Goal: Task Accomplishment & Management: Manage account settings

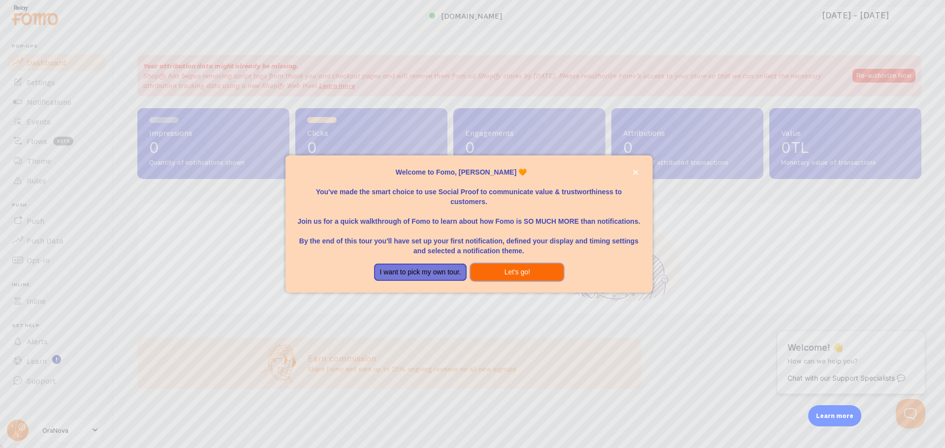
click at [512, 274] on button "Let's go!" at bounding box center [517, 273] width 93 height 18
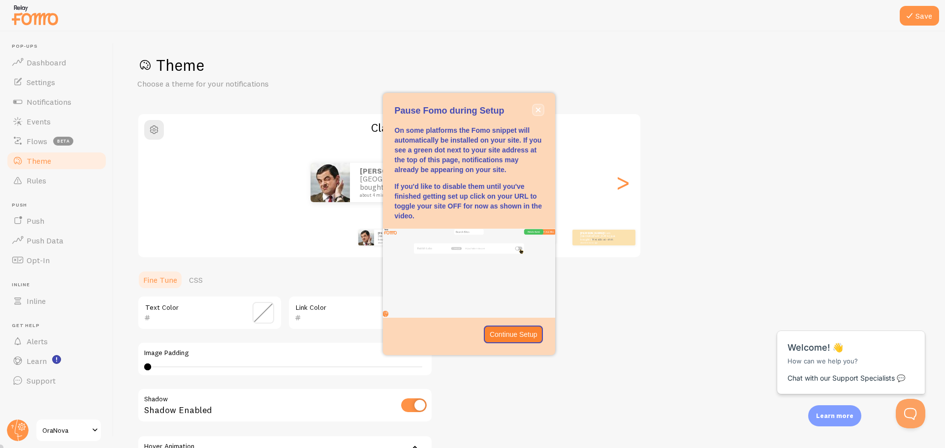
click at [536, 108] on icon "close," at bounding box center [538, 110] width 5 height 5
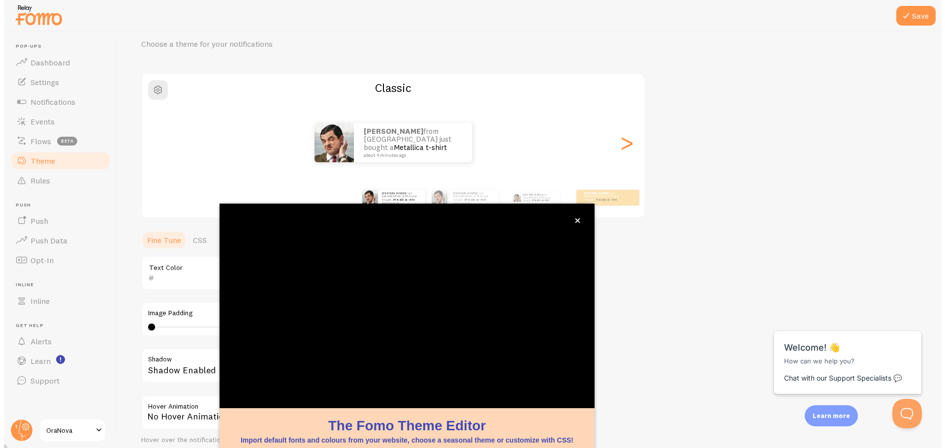
scroll to position [40, 0]
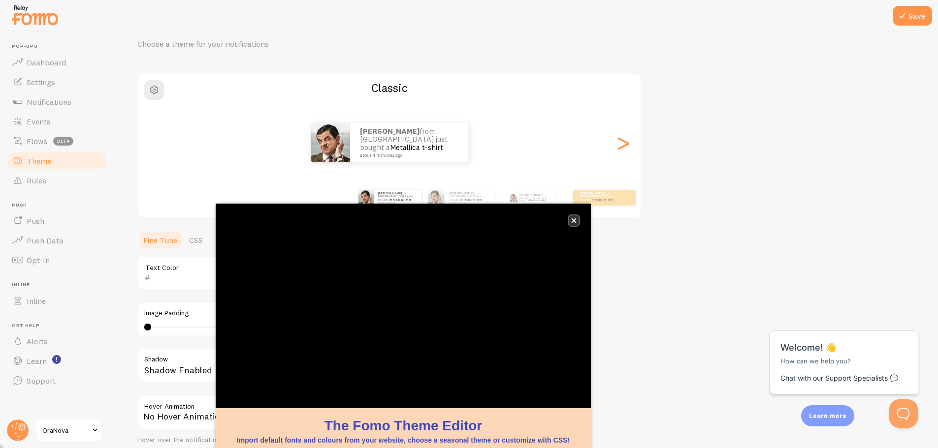
click at [575, 221] on icon "close," at bounding box center [573, 220] width 5 height 5
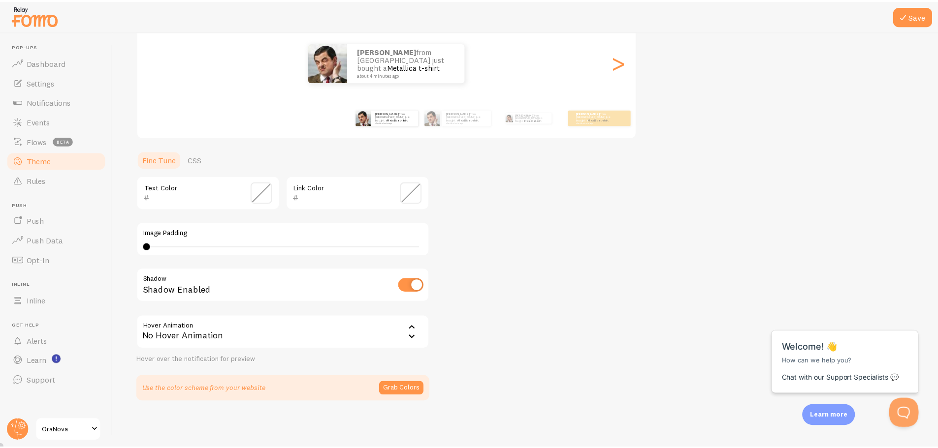
scroll to position [121, 0]
click at [405, 283] on input "checkbox" at bounding box center [414, 285] width 26 height 14
click at [407, 283] on input "checkbox" at bounding box center [414, 285] width 26 height 14
drag, startPoint x: 410, startPoint y: 283, endPoint x: 415, endPoint y: 283, distance: 5.4
click at [410, 283] on input "checkbox" at bounding box center [414, 285] width 26 height 14
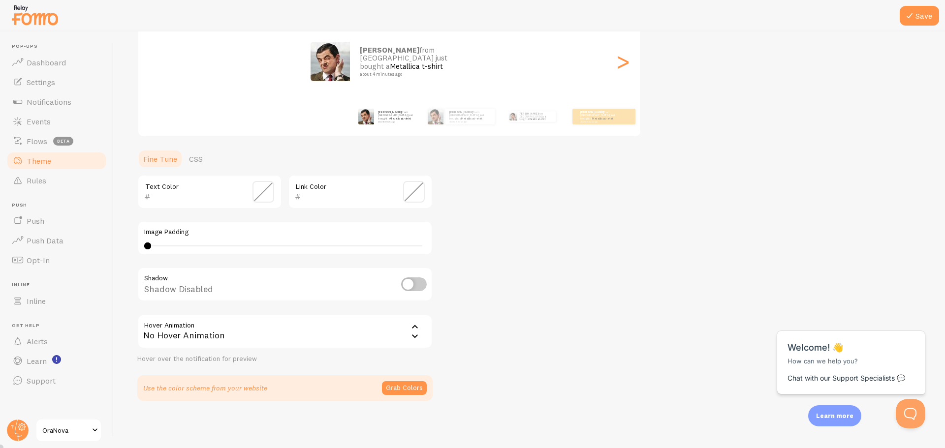
click at [415, 283] on input "checkbox" at bounding box center [414, 285] width 26 height 14
checkbox input "true"
type input "0"
drag, startPoint x: 148, startPoint y: 244, endPoint x: 124, endPoint y: 248, distance: 23.9
click at [124, 248] on div "Save Theme Choose a theme for your notifications Classic Murat from Türkiye jus…" at bounding box center [529, 240] width 831 height 417
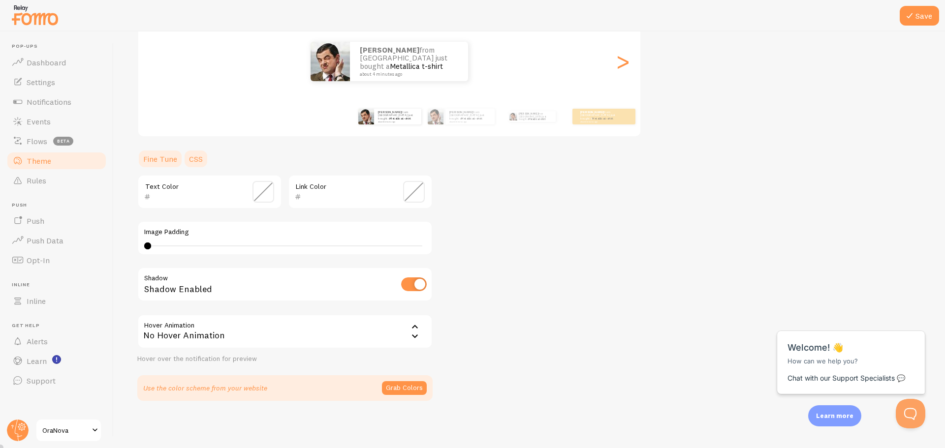
click at [205, 162] on link "CSS" at bounding box center [196, 159] width 26 height 20
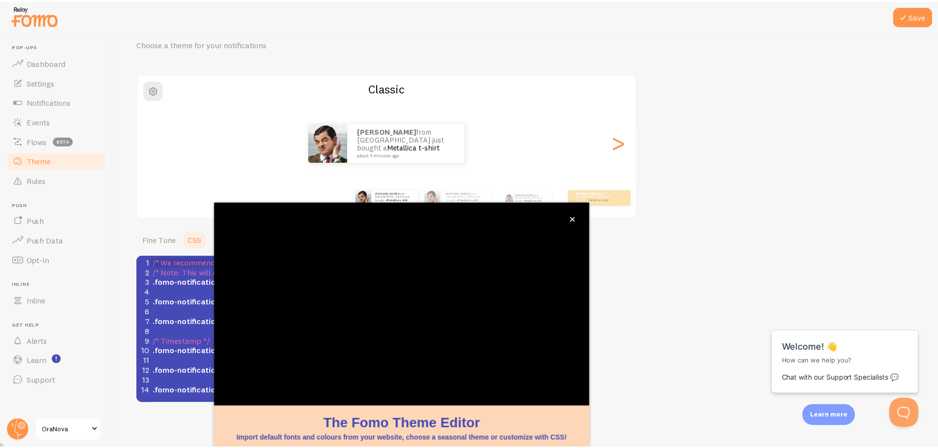
scroll to position [16, 0]
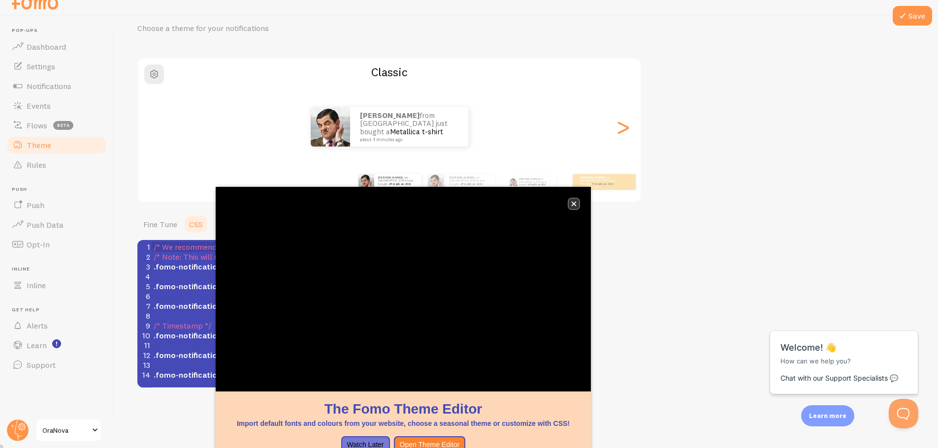
click at [575, 203] on icon "close," at bounding box center [573, 204] width 5 height 5
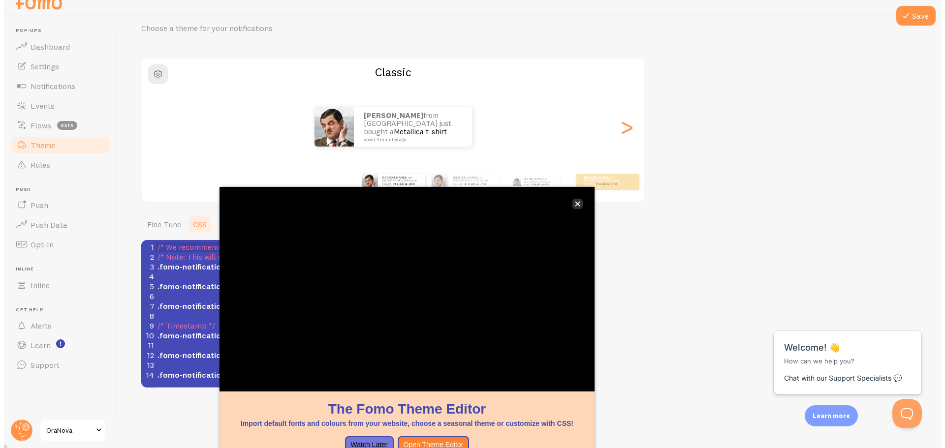
scroll to position [0, 0]
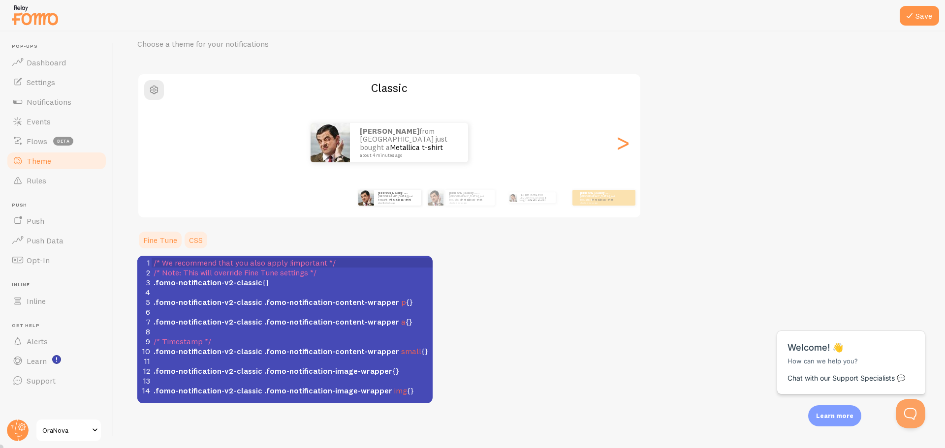
click at [166, 238] on link "Fine Tune" at bounding box center [160, 240] width 46 height 20
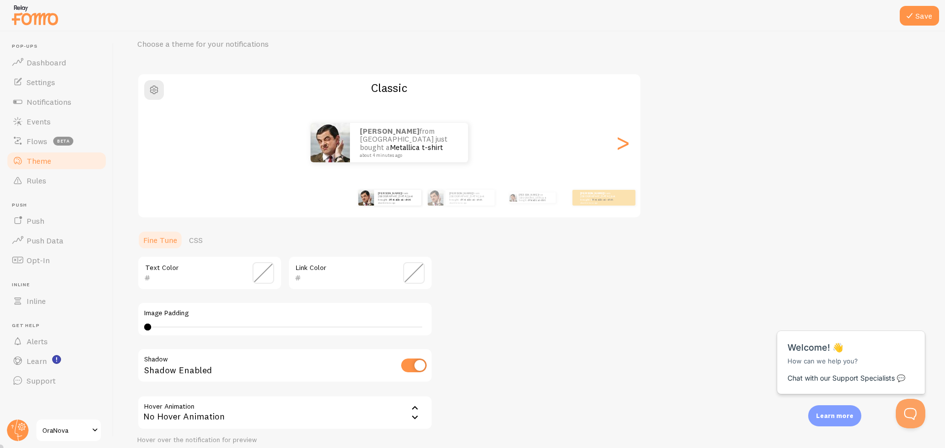
click at [128, 424] on div "Save Theme Choose a theme for your notifications Classic Murat from Türkiye jus…" at bounding box center [529, 240] width 831 height 417
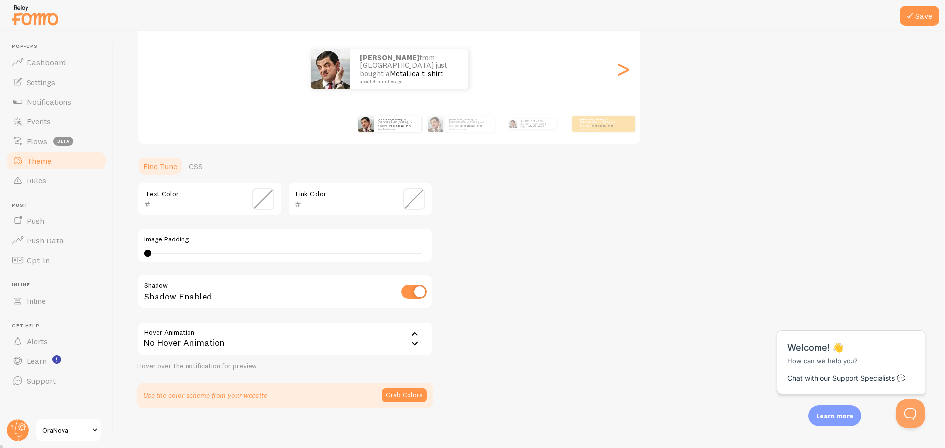
scroll to position [121, 0]
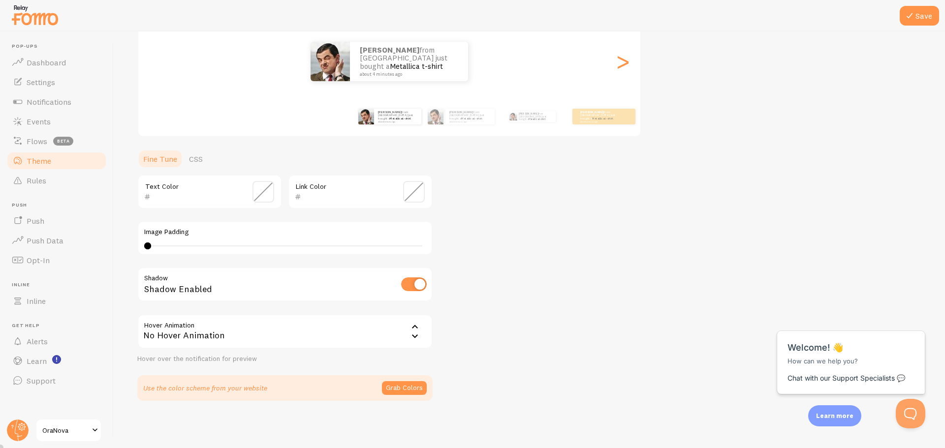
click at [220, 317] on div "No Hover Animation" at bounding box center [284, 332] width 295 height 34
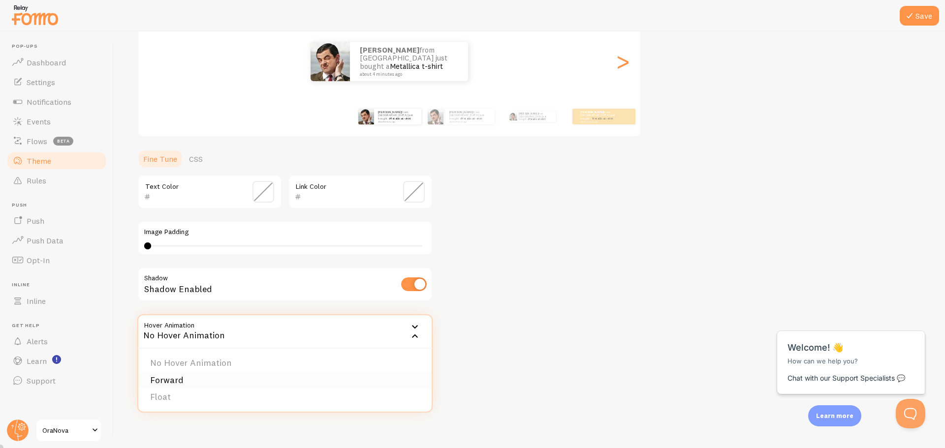
click at [224, 379] on li "Forward" at bounding box center [284, 380] width 293 height 17
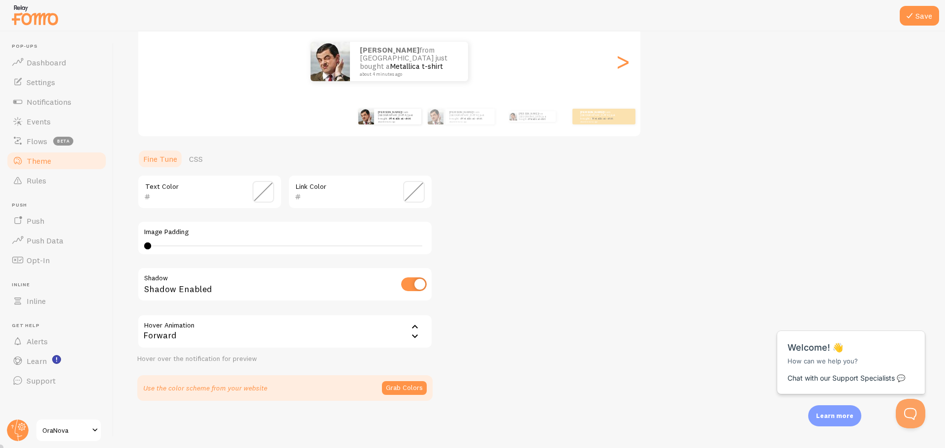
click at [230, 331] on div "Forward" at bounding box center [284, 332] width 295 height 34
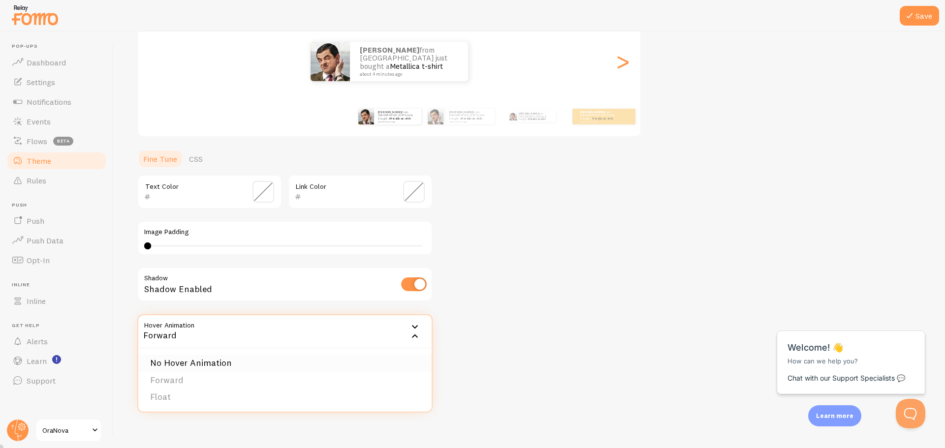
click at [211, 361] on li "No Hover Animation" at bounding box center [284, 363] width 293 height 17
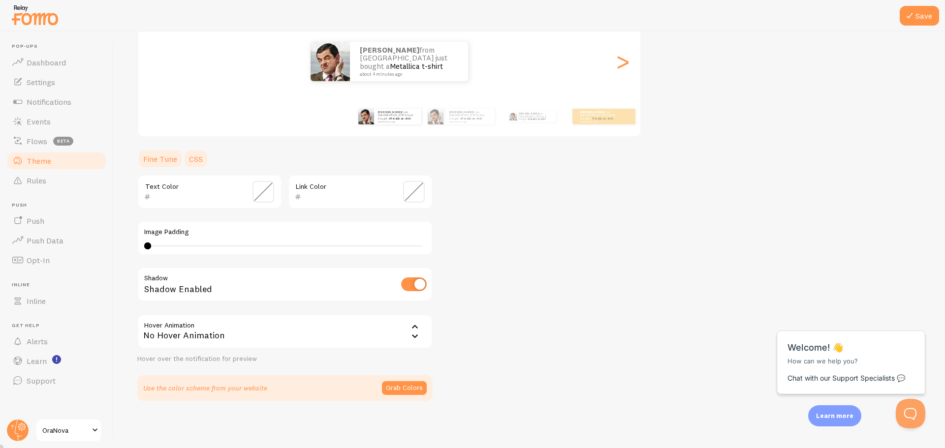
click at [183, 157] on link "CSS" at bounding box center [196, 159] width 26 height 20
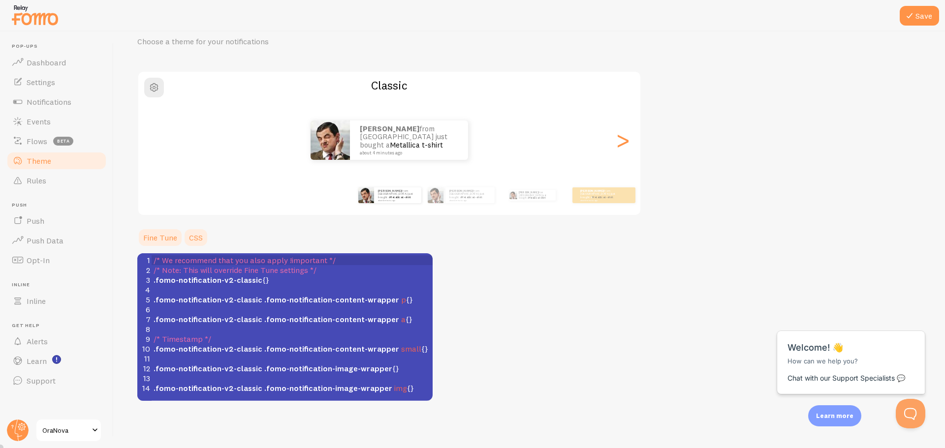
click at [166, 240] on link "Fine Tune" at bounding box center [160, 238] width 46 height 20
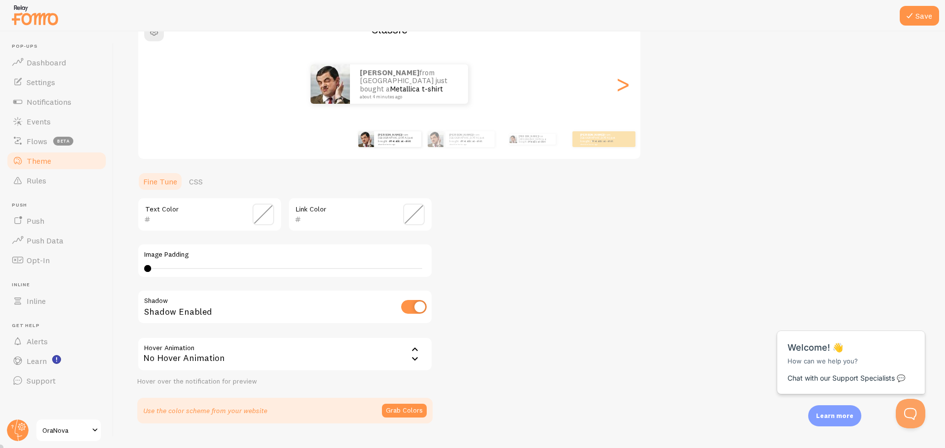
scroll to position [121, 0]
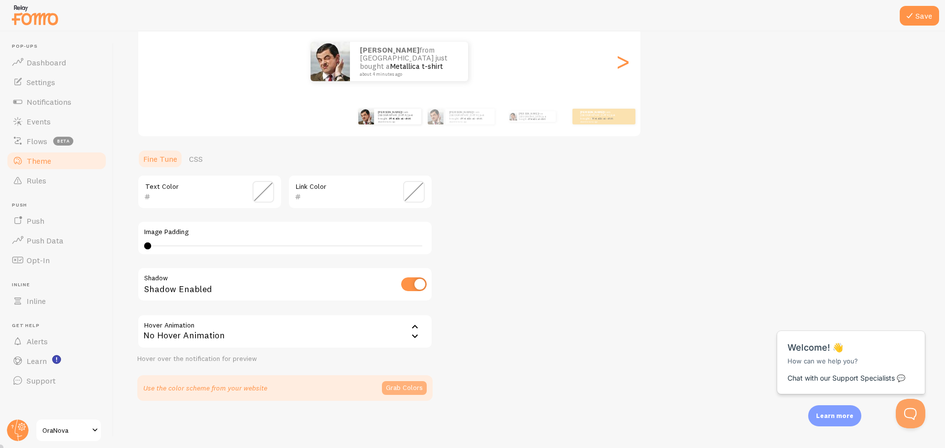
click at [406, 386] on button "Grab Colors" at bounding box center [404, 388] width 45 height 14
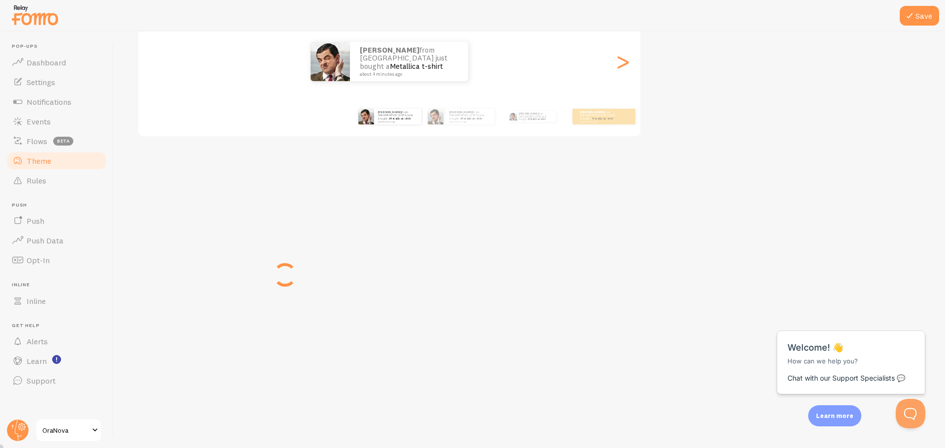
scroll to position [117, 0]
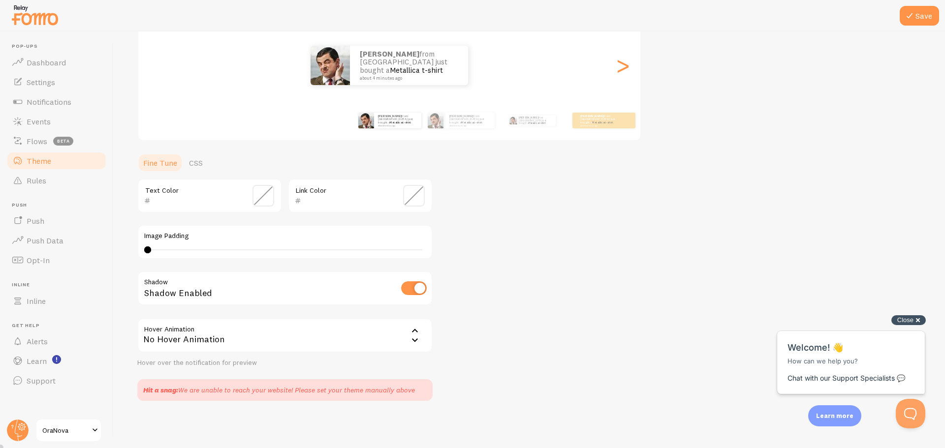
click at [909, 321] on span "Close" at bounding box center [905, 319] width 16 height 7
click at [69, 106] on span "Notifications" at bounding box center [49, 102] width 45 height 10
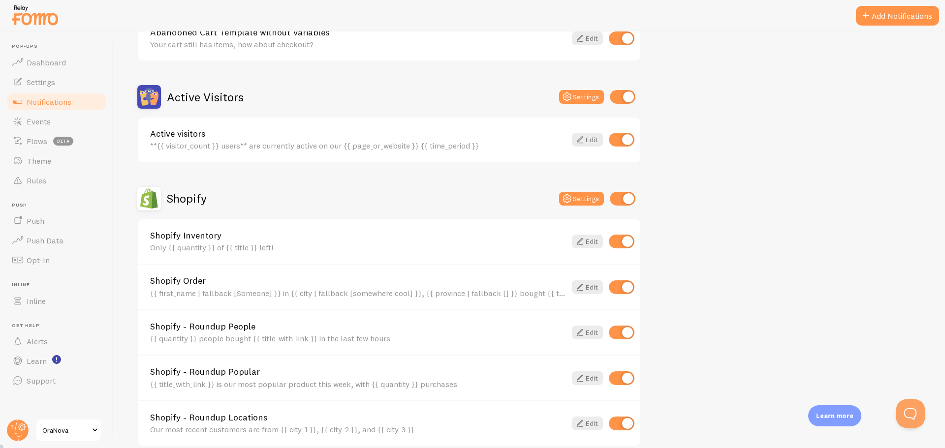
scroll to position [345, 0]
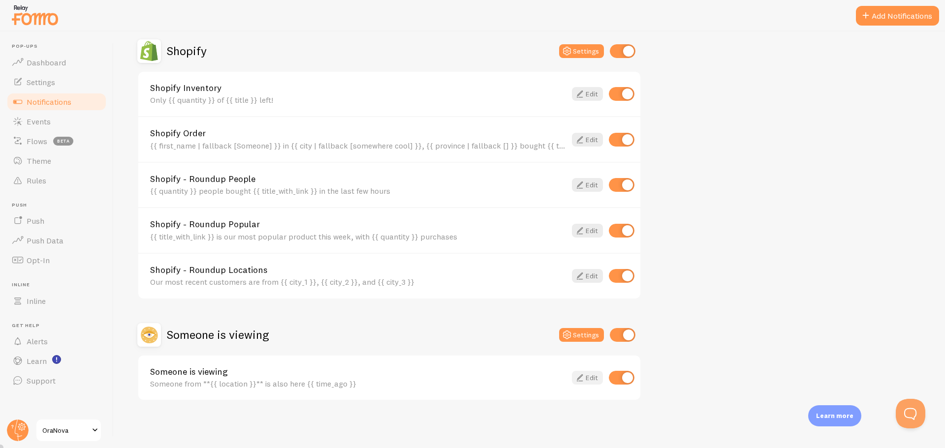
click at [581, 379] on icon at bounding box center [580, 378] width 12 height 12
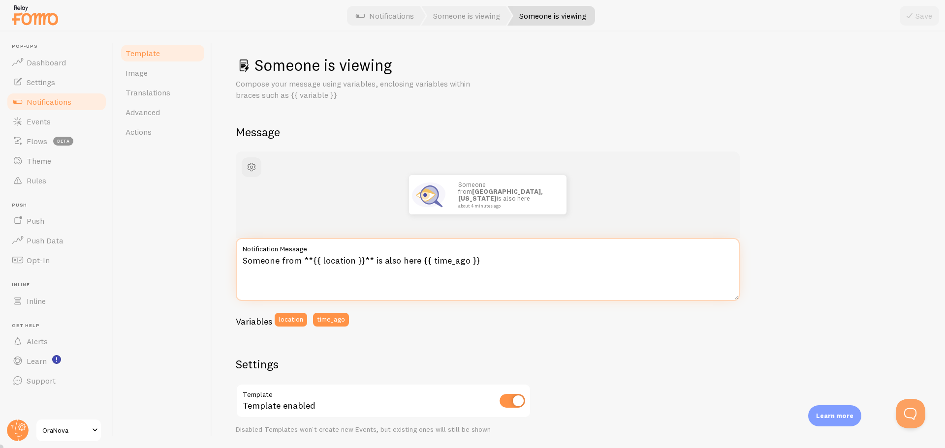
drag, startPoint x: 299, startPoint y: 259, endPoint x: 237, endPoint y: 257, distance: 61.6
click at [237, 257] on textarea "Someone from **{{ location }}** is also here {{ time_ago }}" at bounding box center [488, 269] width 504 height 63
drag, startPoint x: 359, startPoint y: 259, endPoint x: 402, endPoint y: 258, distance: 42.8
click at [402, 258] on textarea "Bu ülkeden **{{ location }}** is also here {{ time_ago }}" at bounding box center [488, 269] width 504 height 63
type textarea "Bu ülkeden **{{ location }}** birisi de burada {{ time_ago }}"
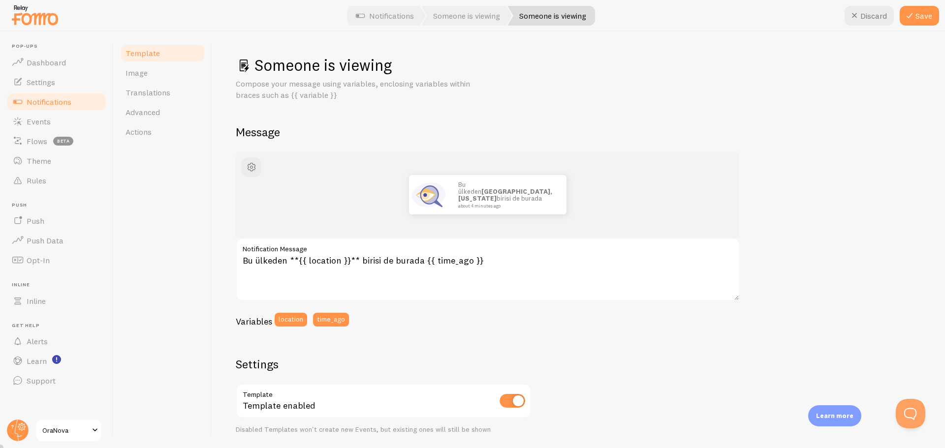
click at [795, 165] on div "Bu ülkeden Manhattan, New York birisi de burada about 4 minutes ago Bu ülkeden …" at bounding box center [579, 411] width 686 height 519
click at [919, 15] on button "Save" at bounding box center [919, 16] width 39 height 20
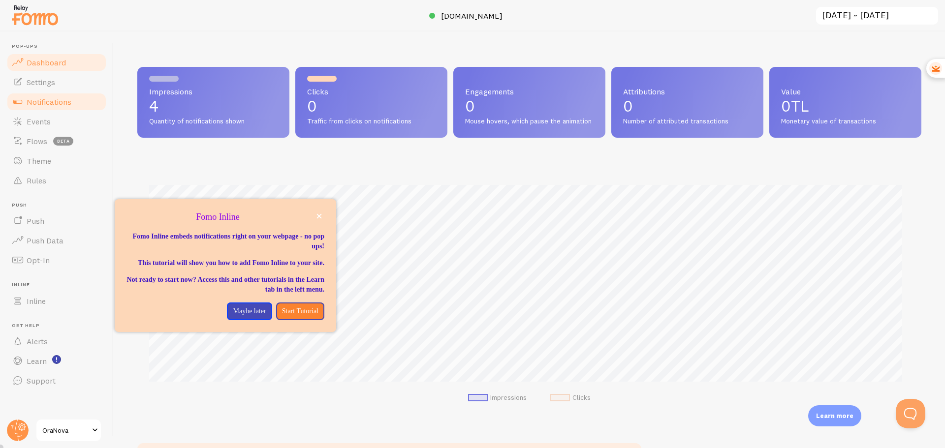
click at [63, 98] on span "Notifications" at bounding box center [49, 102] width 45 height 10
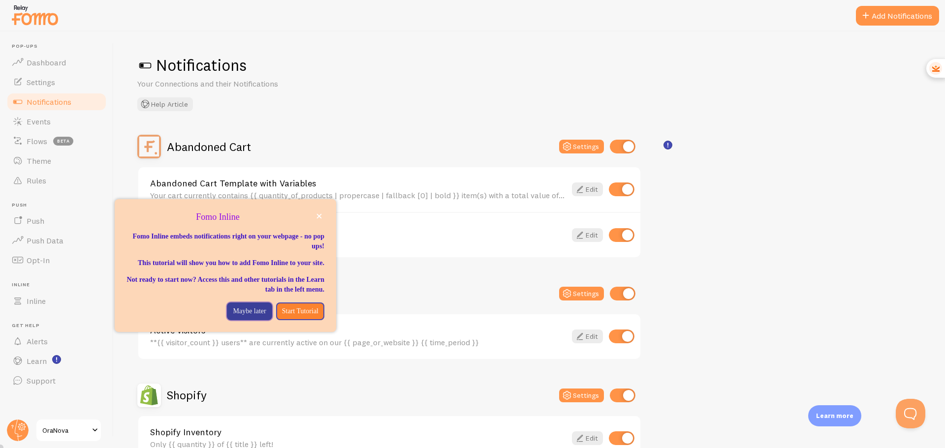
click at [250, 316] on p "Maybe later" at bounding box center [249, 312] width 33 height 10
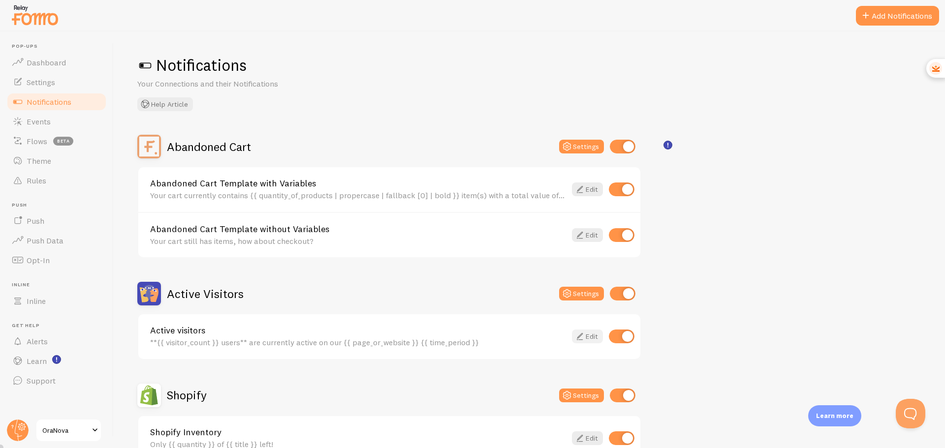
click at [581, 337] on icon at bounding box center [580, 337] width 12 height 12
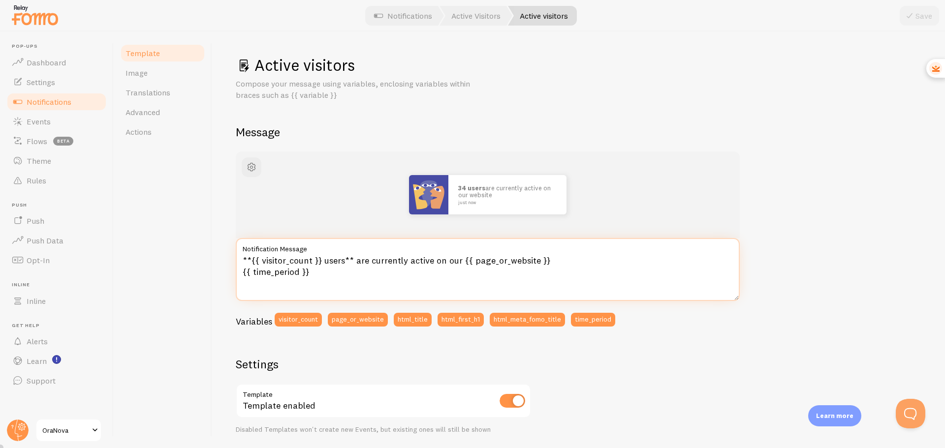
click at [326, 261] on textarea "**{{ visitor_count }} users** are currently active on our {{ page_or_website }}…" at bounding box center [488, 269] width 504 height 63
click at [330, 260] on textarea "**{{ visitor_count }} users** are currently active on our {{ page_or_website }}…" at bounding box center [488, 269] width 504 height 63
drag, startPoint x: 366, startPoint y: 261, endPoint x: 468, endPoint y: 260, distance: 101.9
click at [468, 260] on textarea "**{{ visitor_count }} kullanıcı** are currently active on our {{ page_or_websit…" at bounding box center [488, 269] width 504 height 63
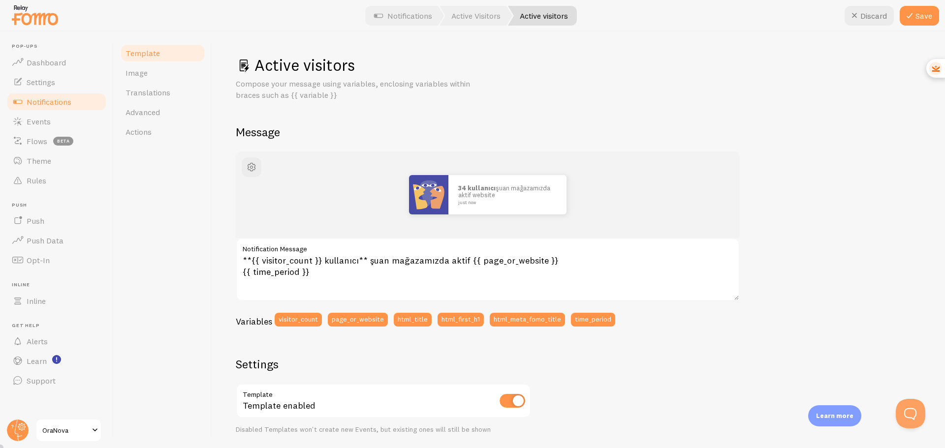
click at [788, 217] on div "34 kullanıcı şuan mağazamızda aktif website just now **{{ visitor_count }} kull…" at bounding box center [579, 411] width 686 height 519
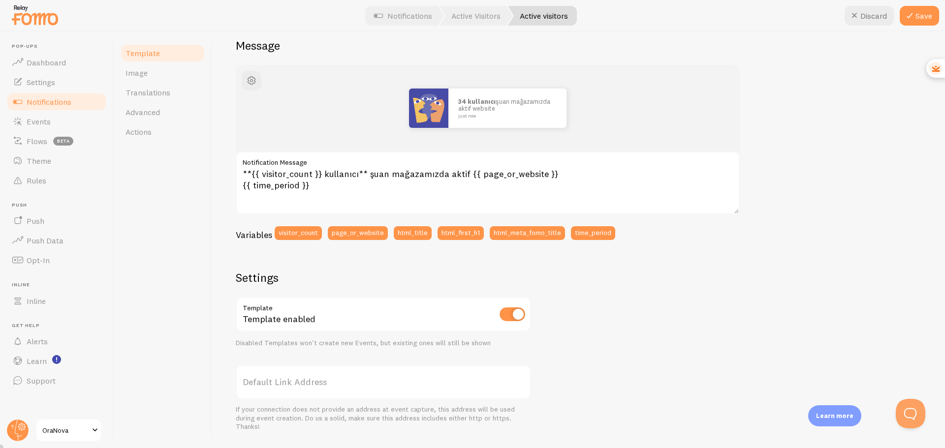
scroll to position [98, 0]
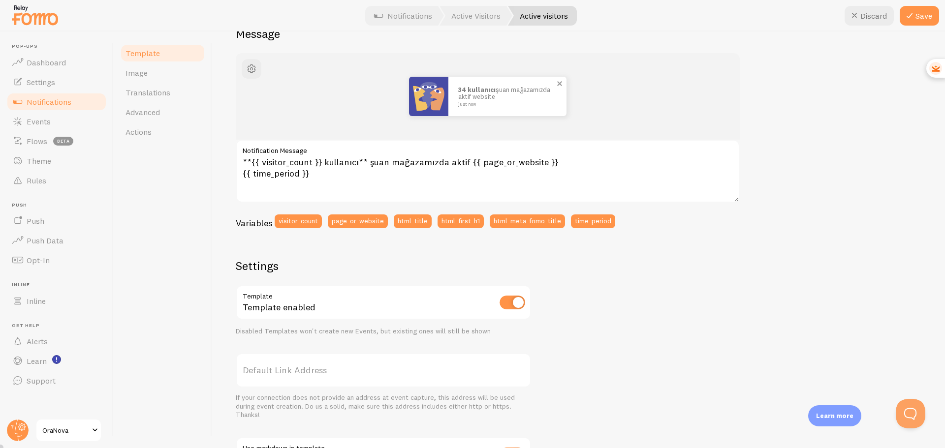
click at [466, 101] on p "34 kullanıcı şuan mağazamızda aktif website just now" at bounding box center [507, 96] width 98 height 20
click at [467, 104] on small "just now" at bounding box center [505, 104] width 95 height 5
click at [509, 116] on div "34 kullanıcı şuan mağazamızda aktif website just now" at bounding box center [507, 96] width 118 height 39
drag, startPoint x: 507, startPoint y: 162, endPoint x: 536, endPoint y: 163, distance: 28.6
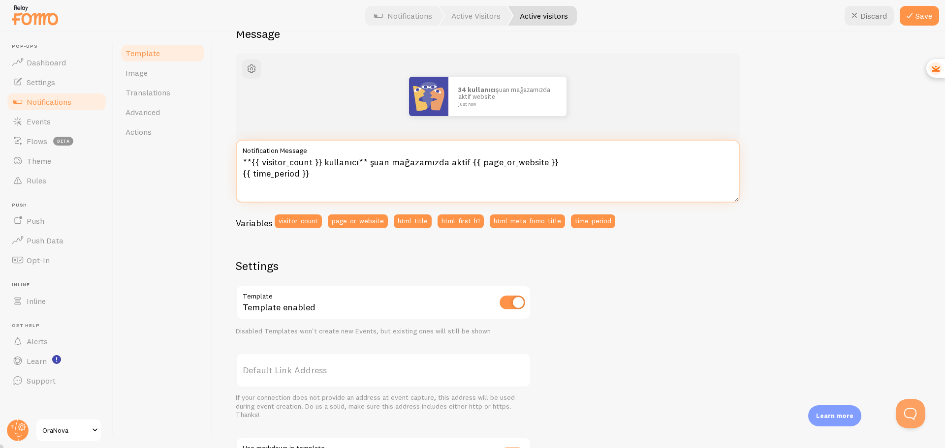
click at [536, 163] on textarea "**{{ visitor_count }} kullanıcı** şuan mağazamızda aktif {{ page_or_website }} …" at bounding box center [488, 171] width 504 height 63
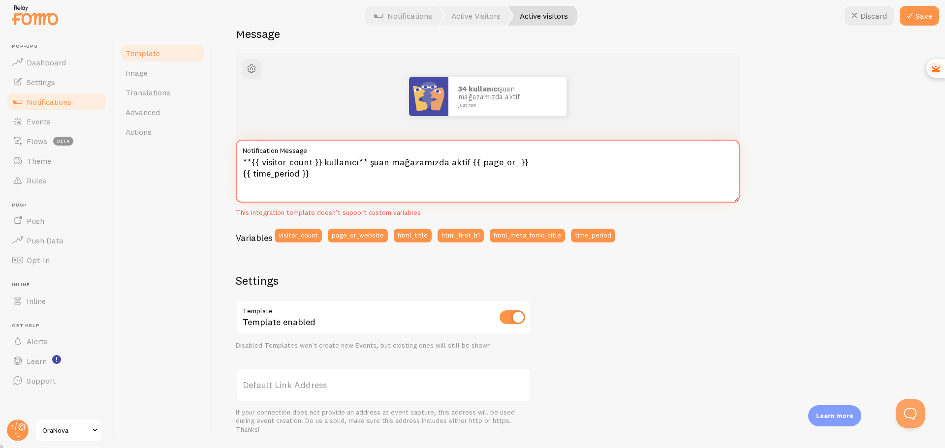
type textarea "**{{ visitor_count }} kullanıcı** şuan mağazamızda aktif {{ page_or_website }} …"
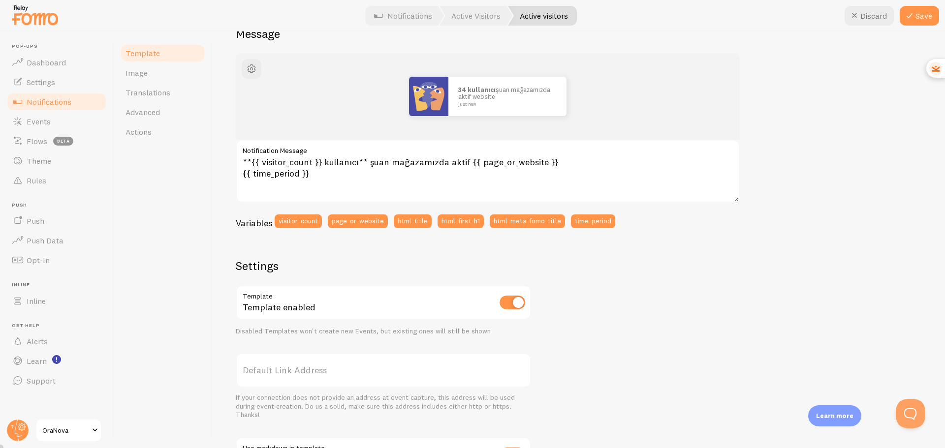
click at [814, 114] on div "34 kullanıcı şuan mağazamızda aktif website just now **{{ visitor_count }} kull…" at bounding box center [579, 312] width 686 height 519
click at [919, 22] on button "Save" at bounding box center [919, 16] width 39 height 20
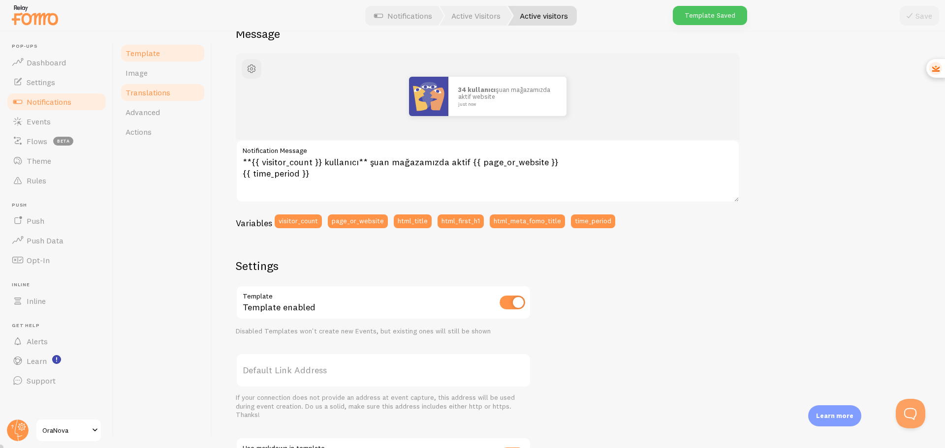
click at [173, 94] on link "Translations" at bounding box center [163, 93] width 86 height 20
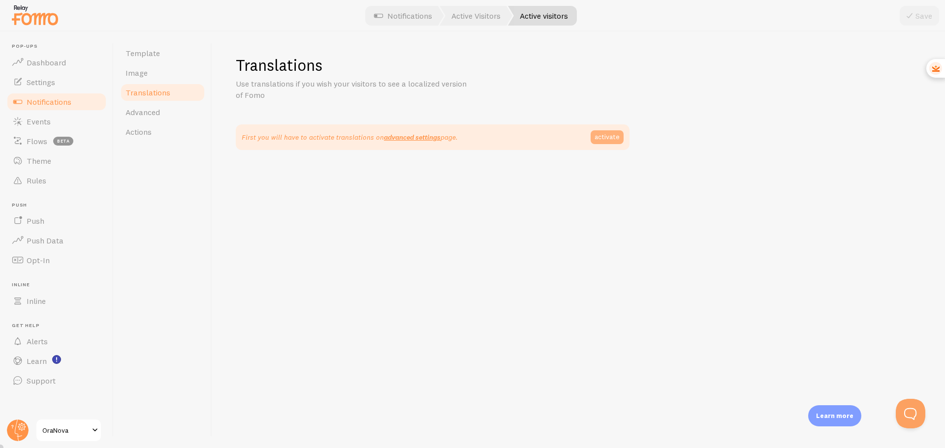
click at [597, 136] on link "activate" at bounding box center [607, 137] width 33 height 14
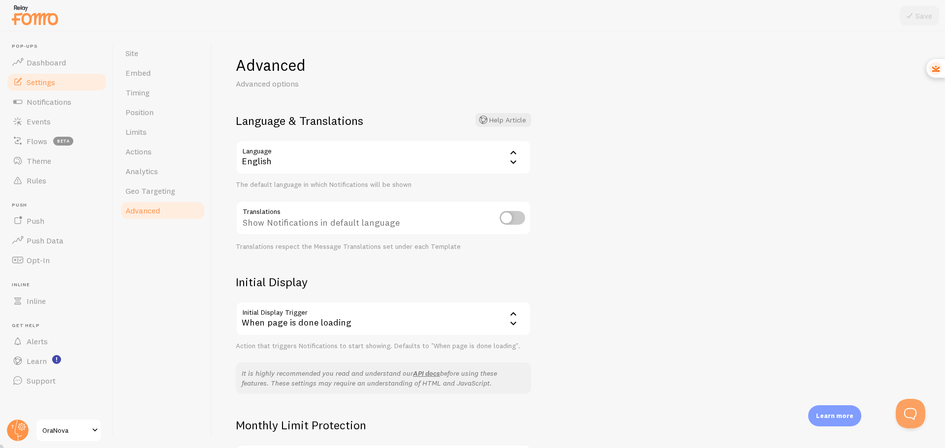
click at [473, 167] on div "English" at bounding box center [383, 157] width 295 height 34
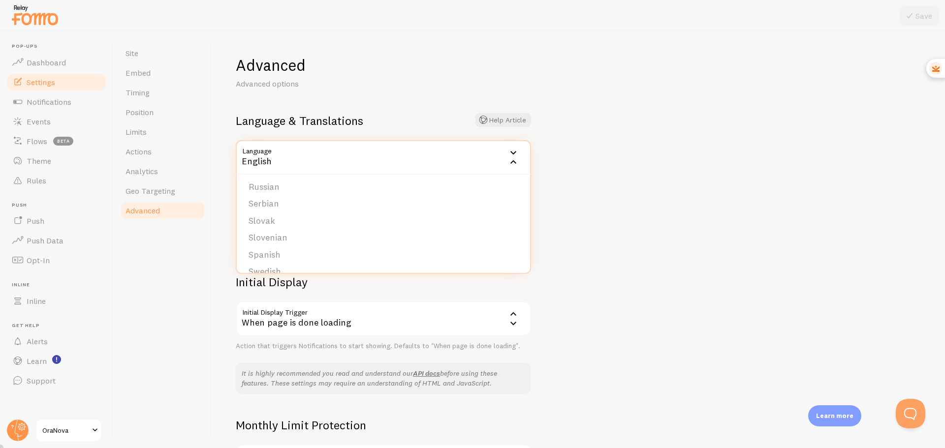
scroll to position [406, 0]
click at [296, 253] on li "Turkish" at bounding box center [383, 259] width 293 height 17
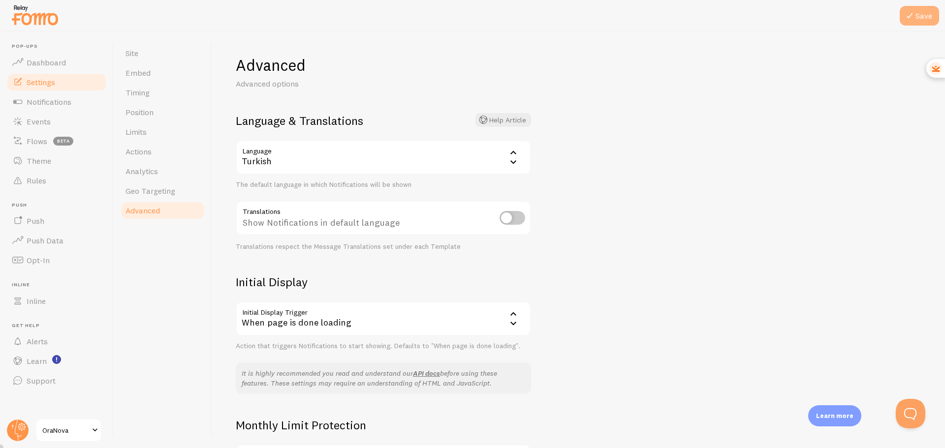
click at [921, 13] on button "Save" at bounding box center [919, 16] width 39 height 20
click at [46, 100] on span "Notifications" at bounding box center [49, 102] width 45 height 10
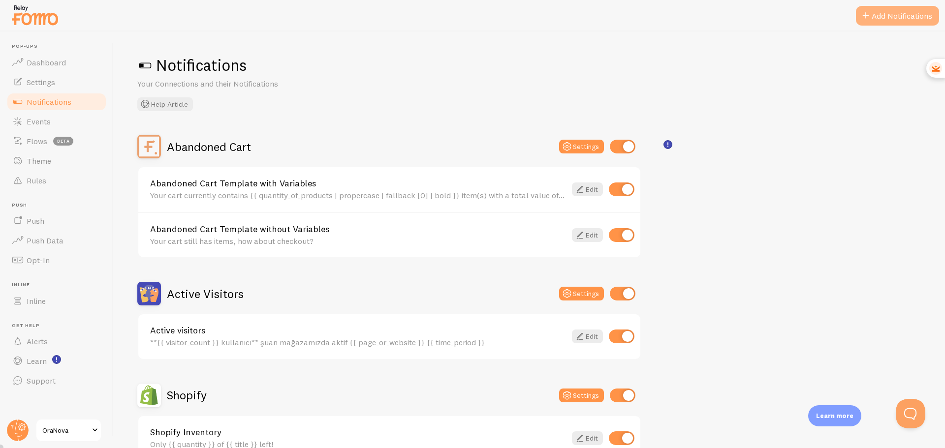
click at [868, 16] on span at bounding box center [866, 16] width 12 height 12
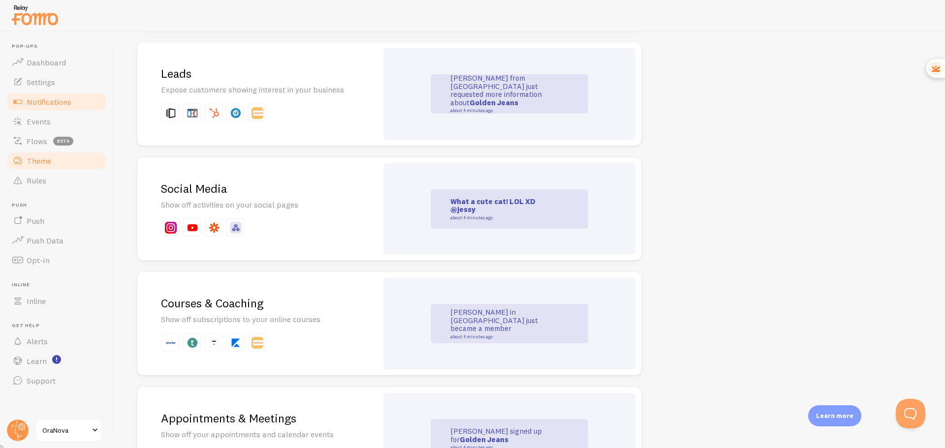
scroll to position [1230, 0]
